Goal: Transaction & Acquisition: Purchase product/service

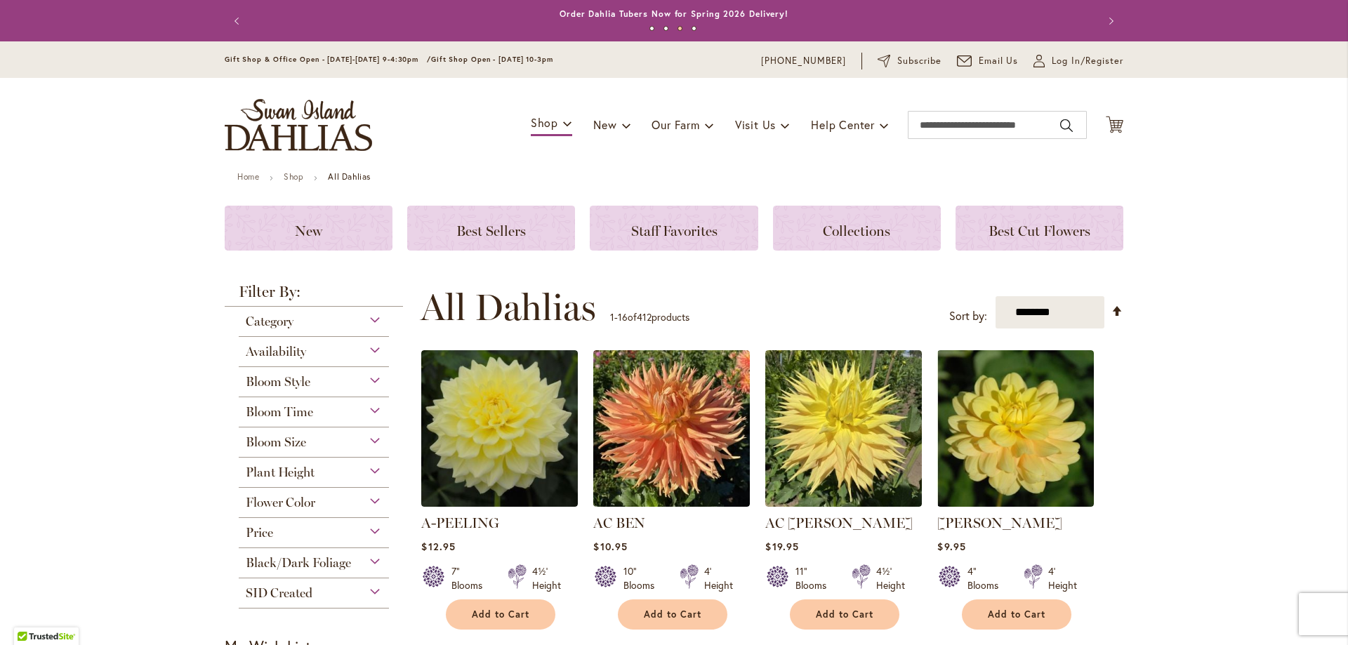
click at [268, 324] on span "Category" at bounding box center [270, 321] width 48 height 15
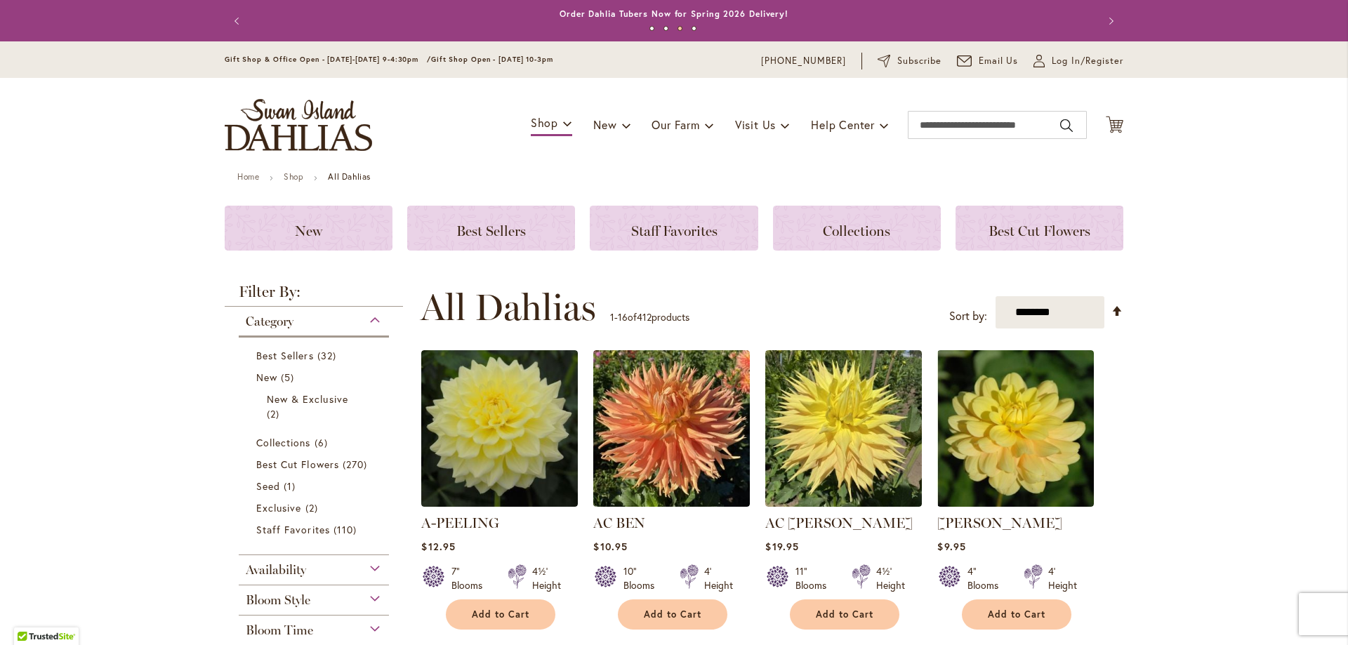
click at [268, 324] on span "Category" at bounding box center [270, 321] width 48 height 15
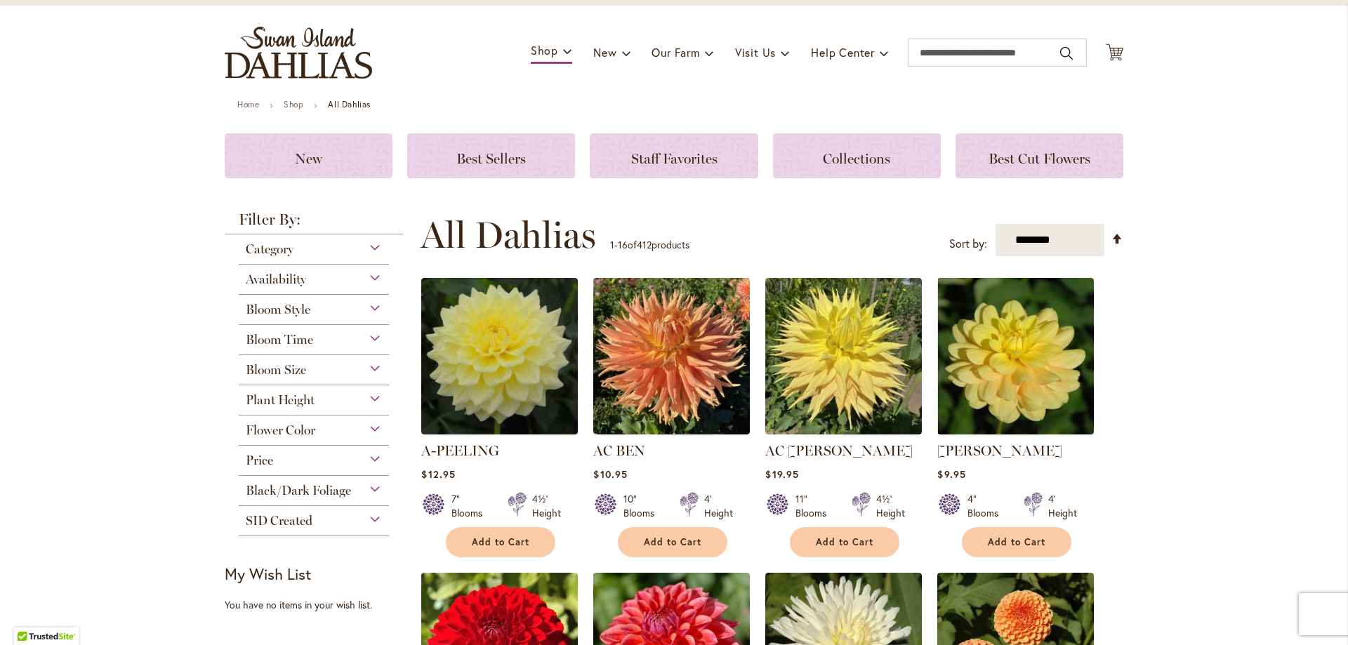
scroll to position [140, 0]
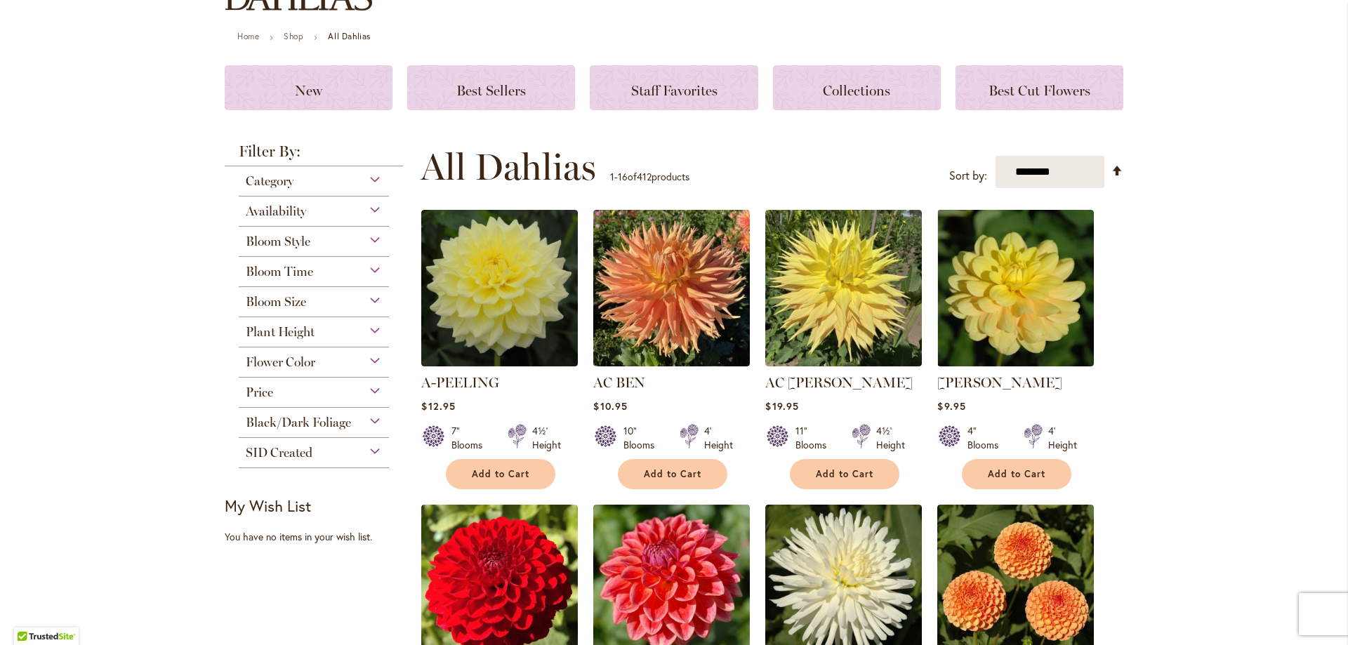
click at [292, 303] on span "Bloom Size" at bounding box center [276, 301] width 60 height 15
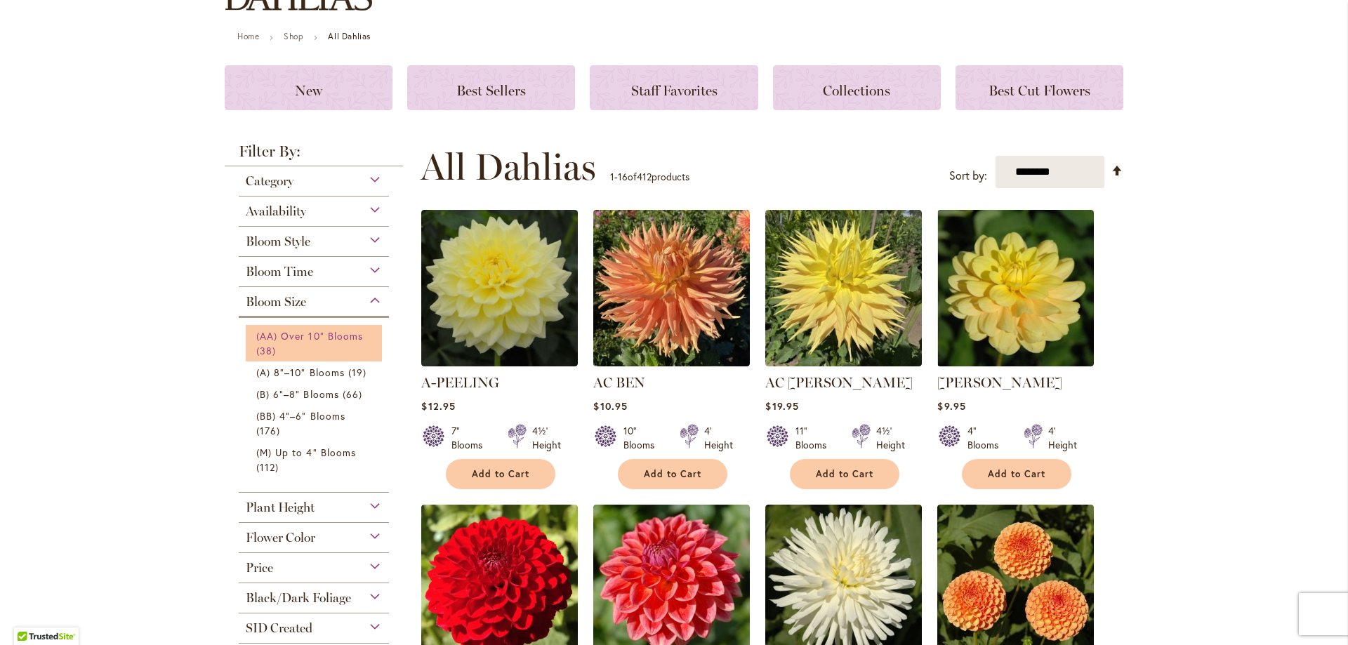
click at [303, 336] on span "(AA) Over 10" Blooms" at bounding box center [309, 335] width 107 height 13
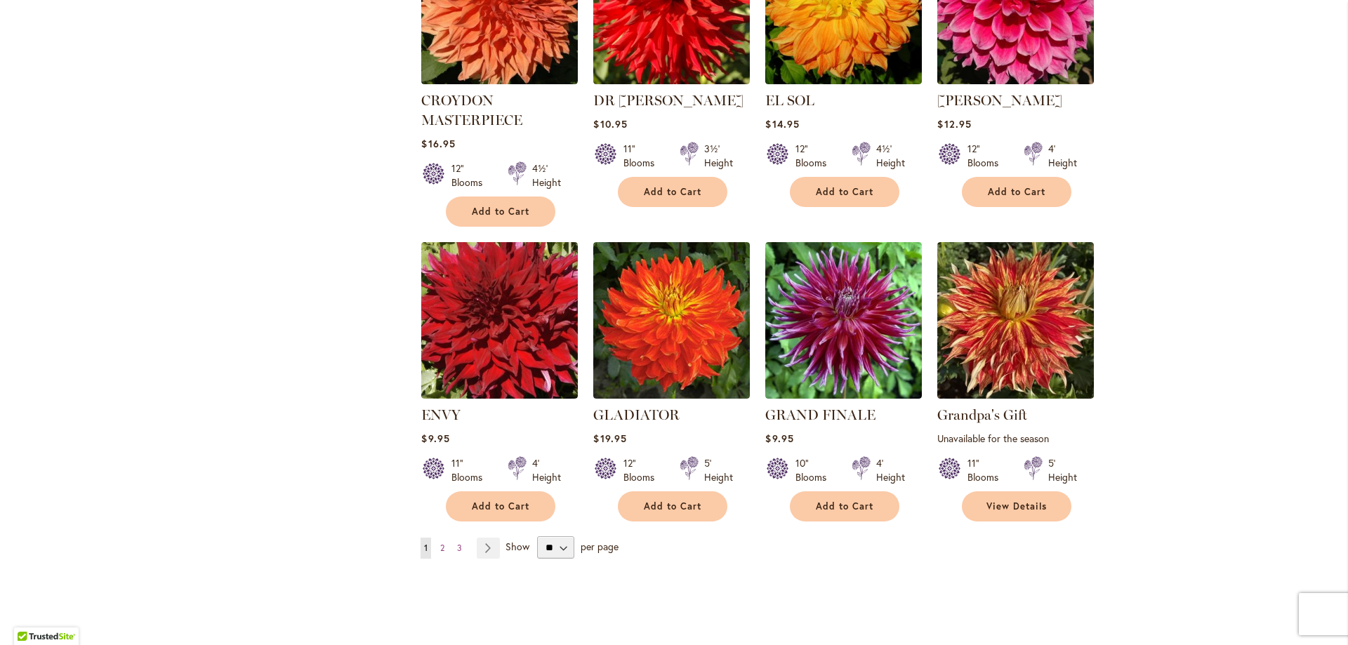
scroll to position [1053, 0]
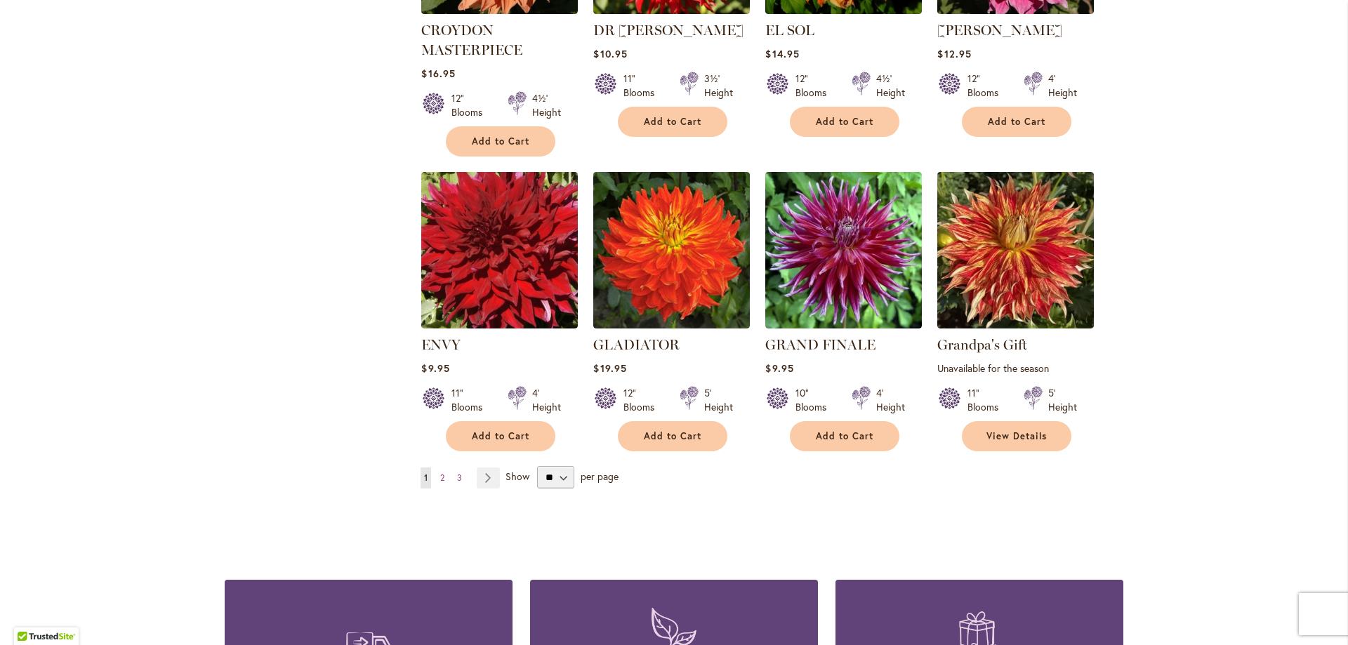
click at [471, 473] on li "Page Next" at bounding box center [485, 478] width 29 height 21
click at [482, 473] on link "Page Next" at bounding box center [488, 478] width 23 height 21
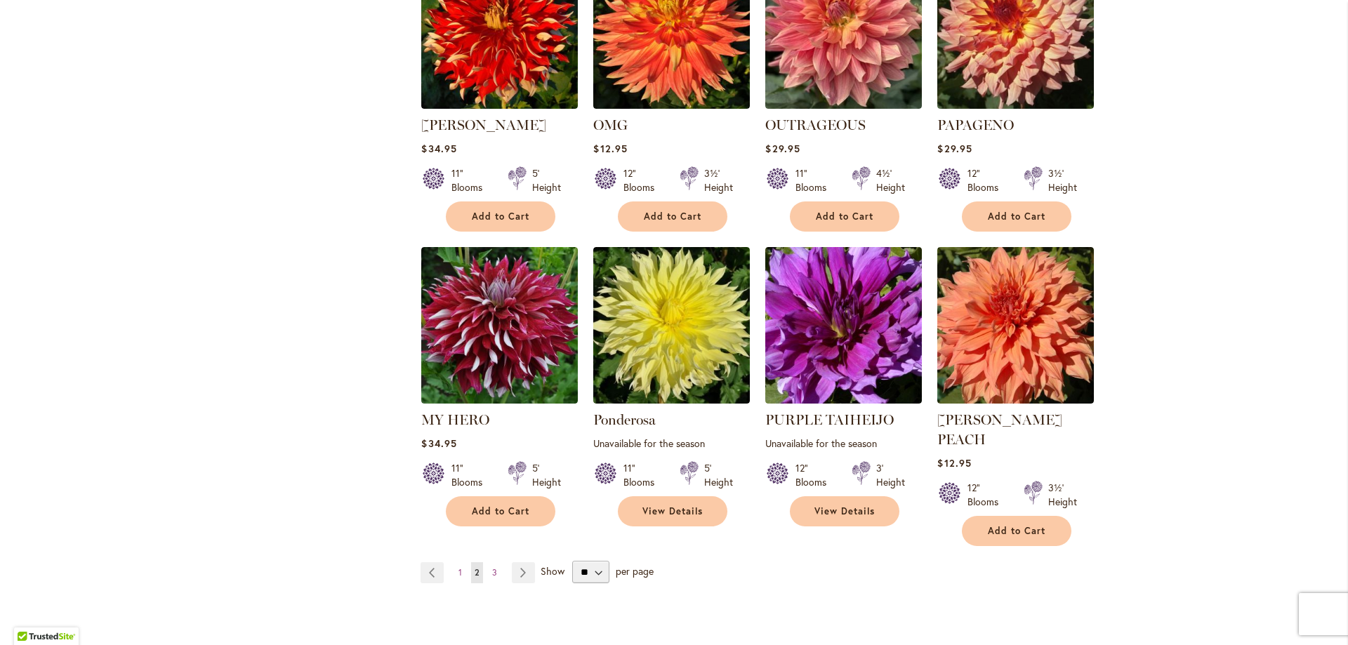
scroll to position [983, 0]
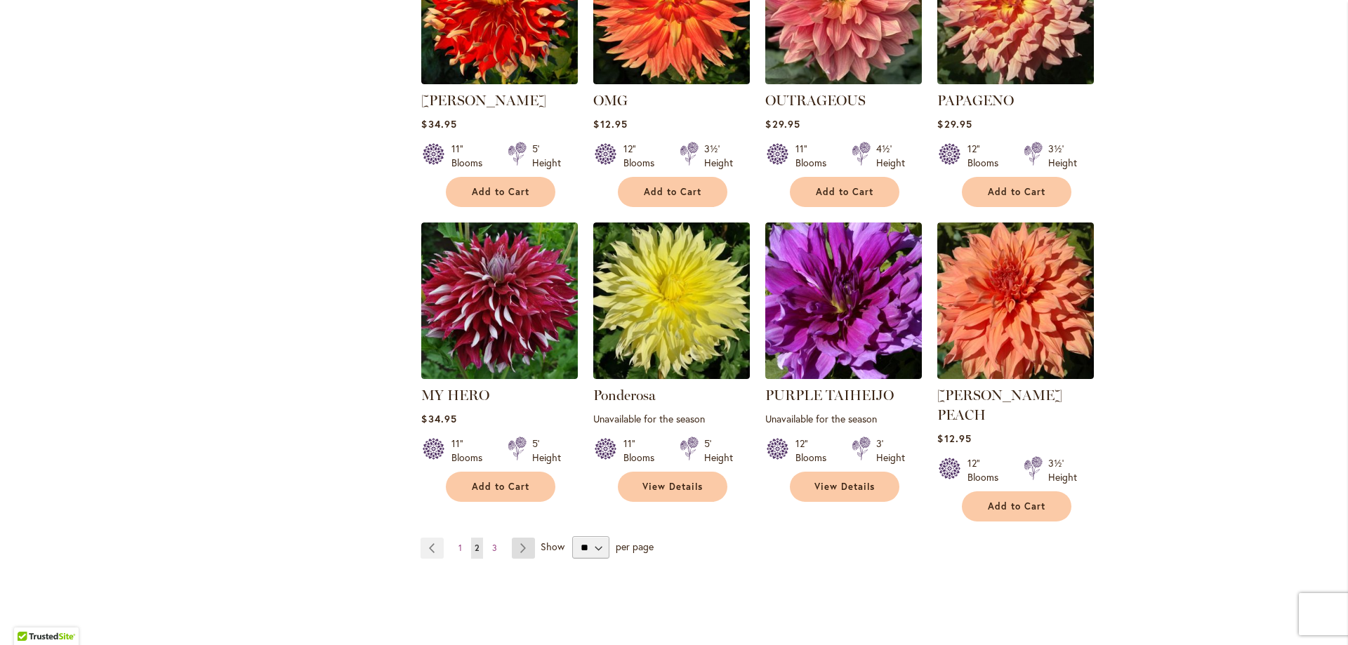
click at [520, 538] on link "Page Next" at bounding box center [523, 548] width 23 height 21
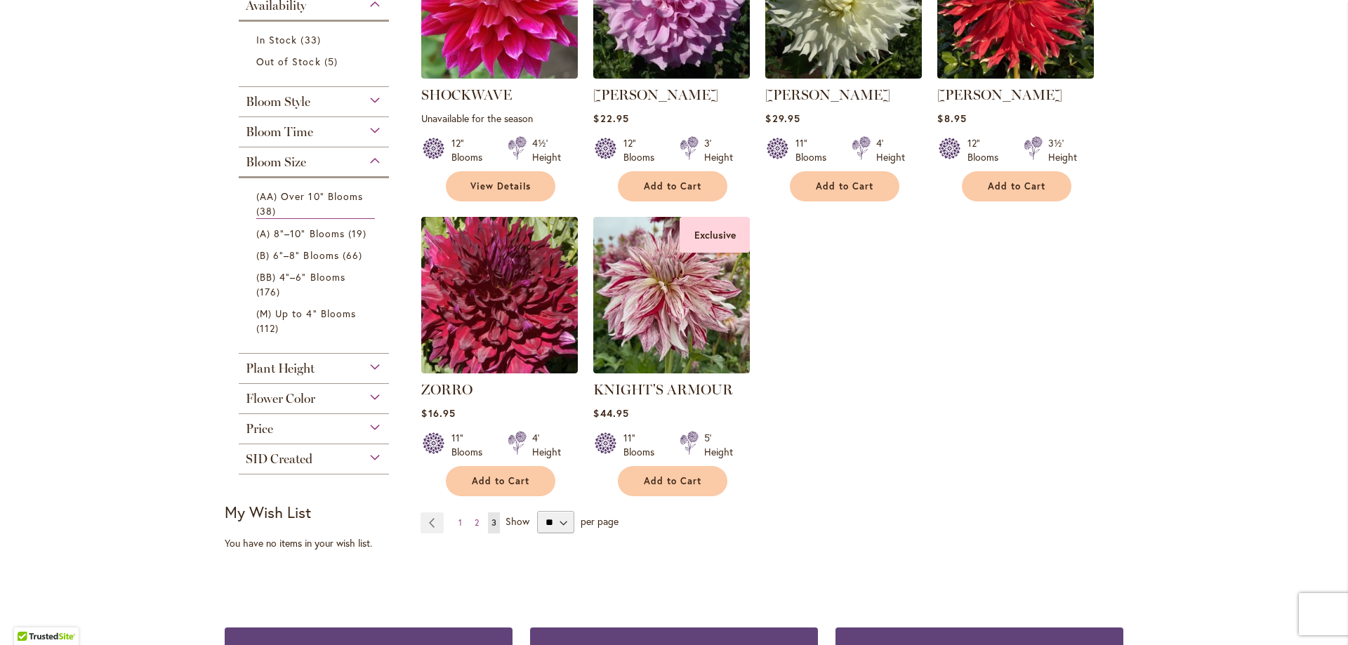
scroll to position [421, 0]
